Goal: Transaction & Acquisition: Purchase product/service

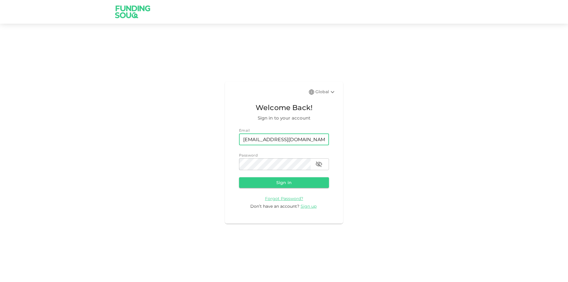
click at [270, 141] on input "guineverejane@gmail.com" at bounding box center [284, 139] width 90 height 12
click at [199, 173] on div "Global Welcome Back! Sign in to your account Email email guineverejane@gmail.co…" at bounding box center [284, 152] width 568 height 243
click at [260, 184] on button "Sign in" at bounding box center [284, 182] width 90 height 11
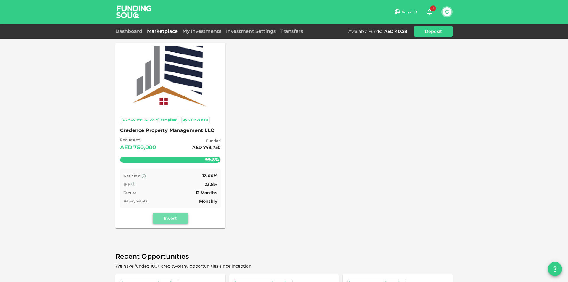
click at [179, 216] on button "Invest" at bounding box center [171, 218] width 36 height 11
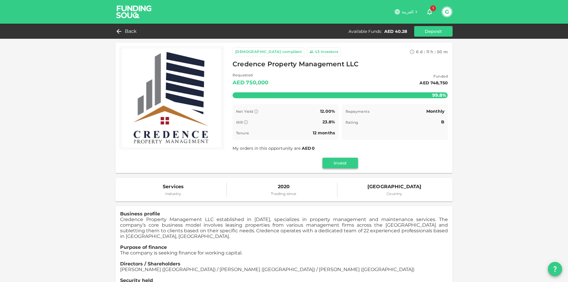
click at [342, 161] on button "Invest" at bounding box center [340, 163] width 36 height 11
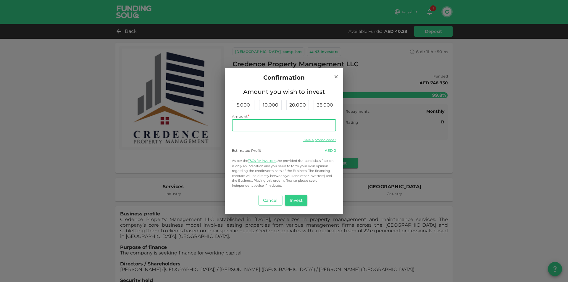
click at [273, 128] on input "Amount" at bounding box center [284, 126] width 104 height 12
type input "40"
click at [291, 201] on button "Invest" at bounding box center [296, 200] width 23 height 11
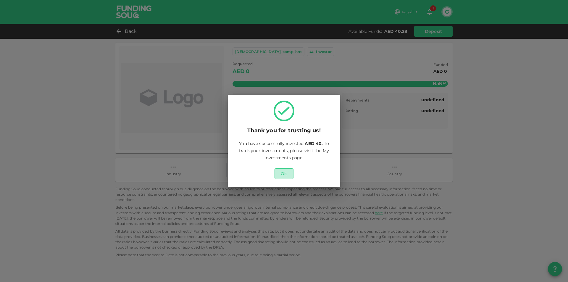
click at [288, 178] on button "Ok" at bounding box center [284, 173] width 19 height 11
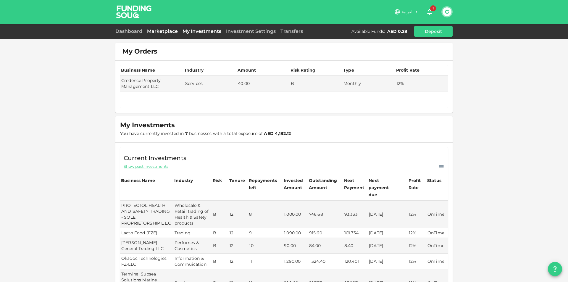
click at [169, 32] on link "Marketplace" at bounding box center [163, 31] width 36 height 6
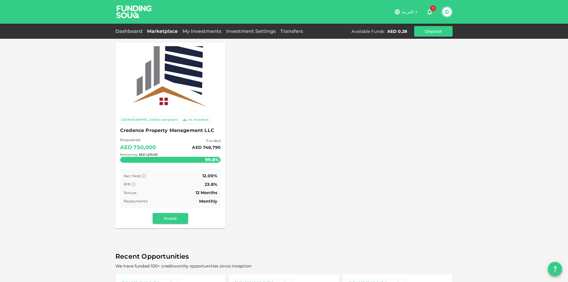
click at [159, 158] on div "Remaining : AED 1,210.00" at bounding box center [170, 154] width 101 height 23
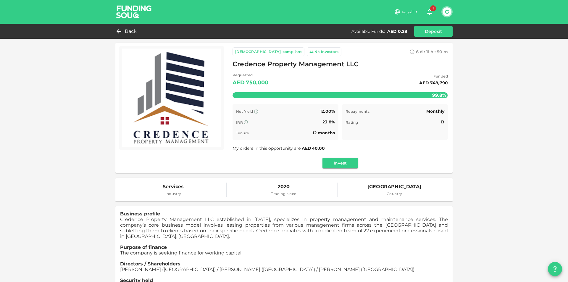
click at [321, 54] on div "Investors" at bounding box center [330, 52] width 18 height 6
